Goal: Check status

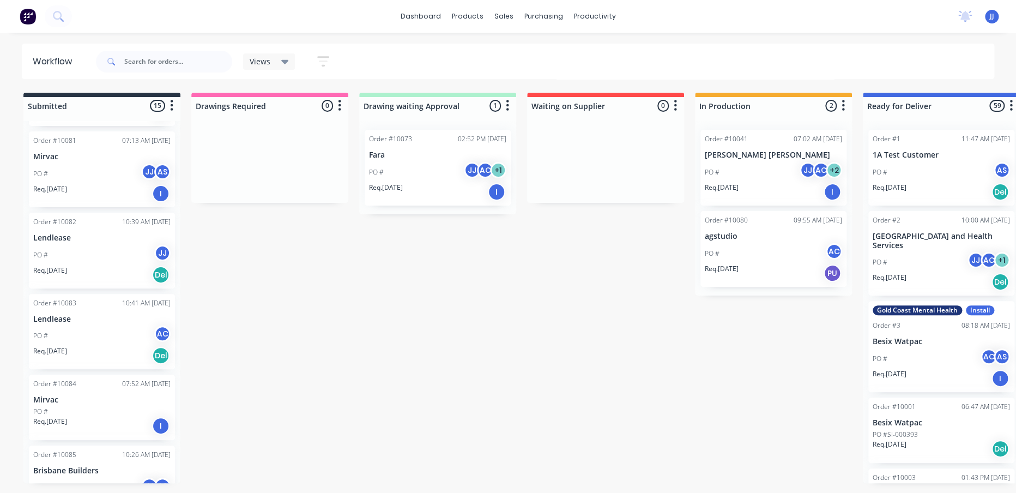
scroll to position [826, 0]
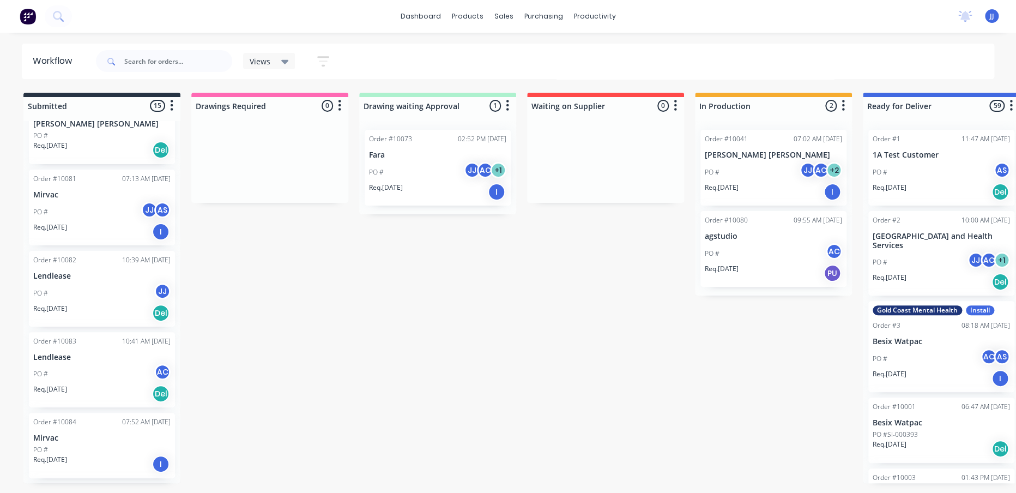
scroll to position [826, 0]
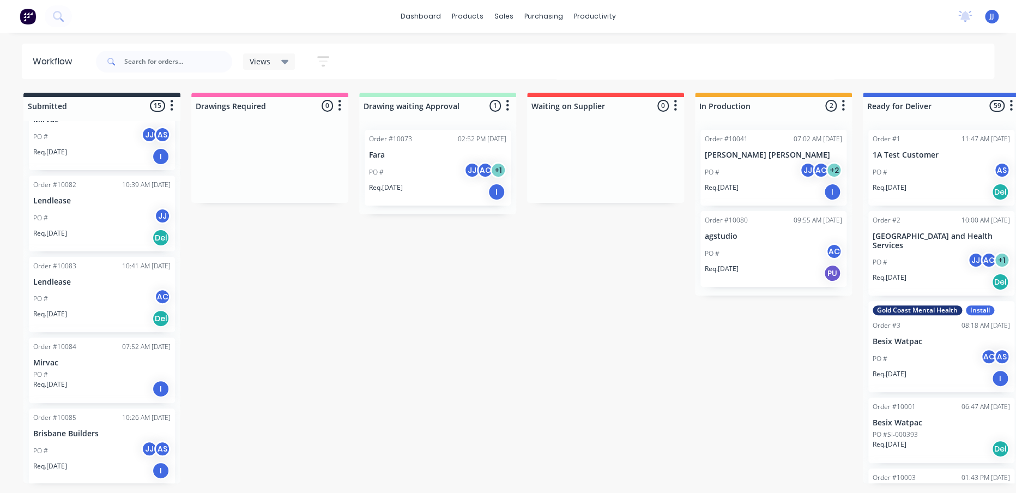
click at [93, 440] on div "PO # JJ AS" at bounding box center [101, 450] width 137 height 21
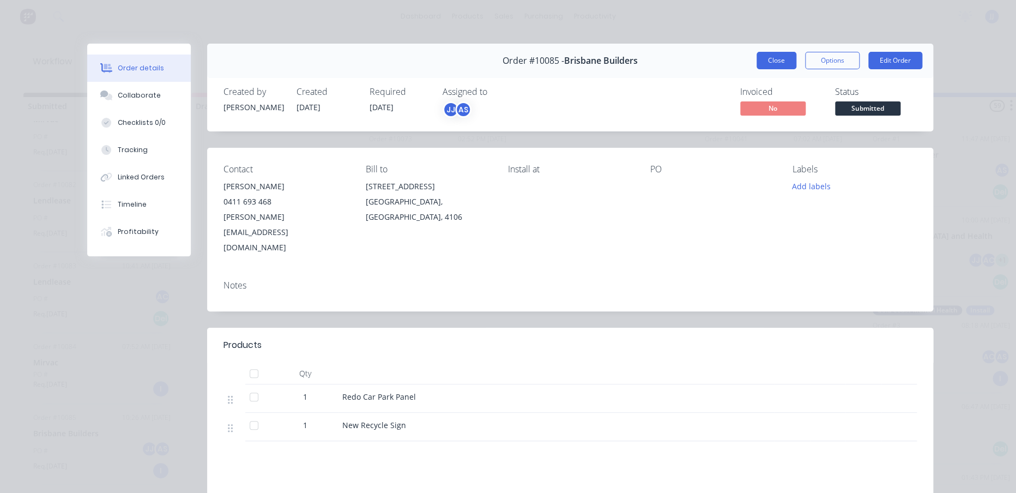
click at [759, 63] on button "Close" at bounding box center [777, 60] width 40 height 17
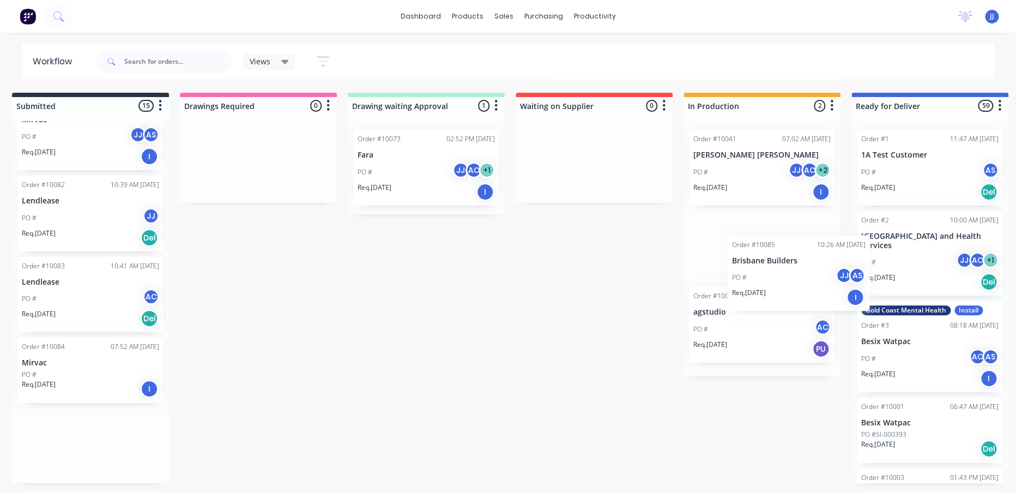
scroll to position [0, 15]
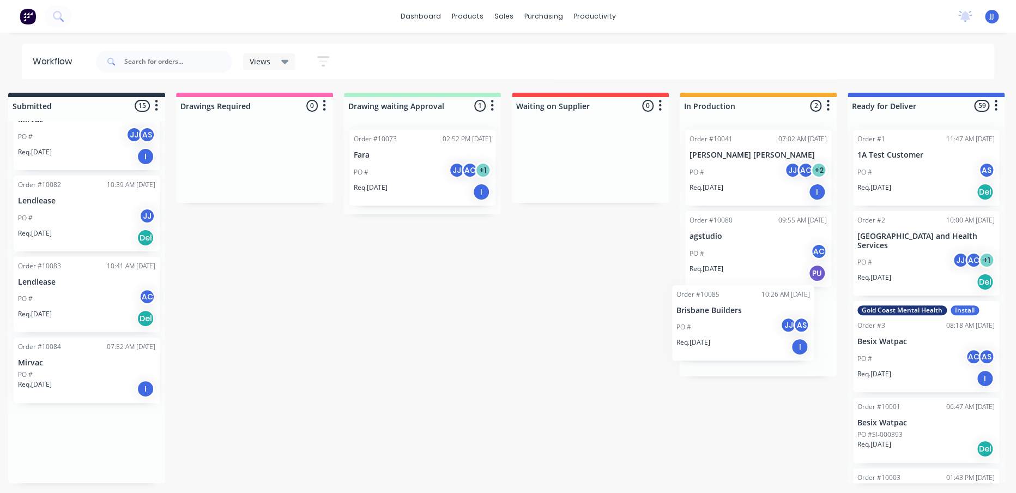
drag, startPoint x: 73, startPoint y: 446, endPoint x: 718, endPoint y: 328, distance: 655.7
click at [727, 324] on div "Submitted 15 Sort By Created date Required date Order number Customer name Most…" at bounding box center [649, 288] width 1344 height 390
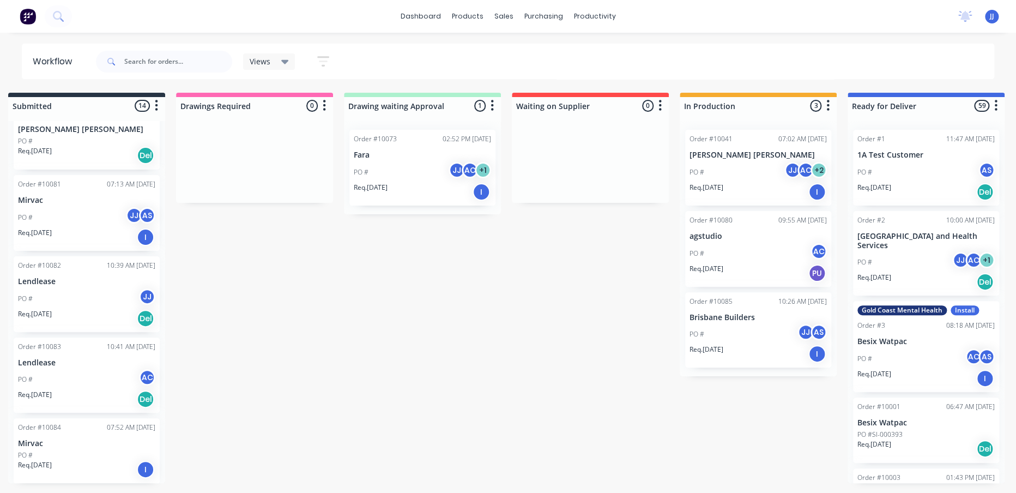
scroll to position [745, 0]
click at [57, 458] on div "PO #" at bounding box center [86, 455] width 137 height 10
